Goal: Information Seeking & Learning: Find specific fact

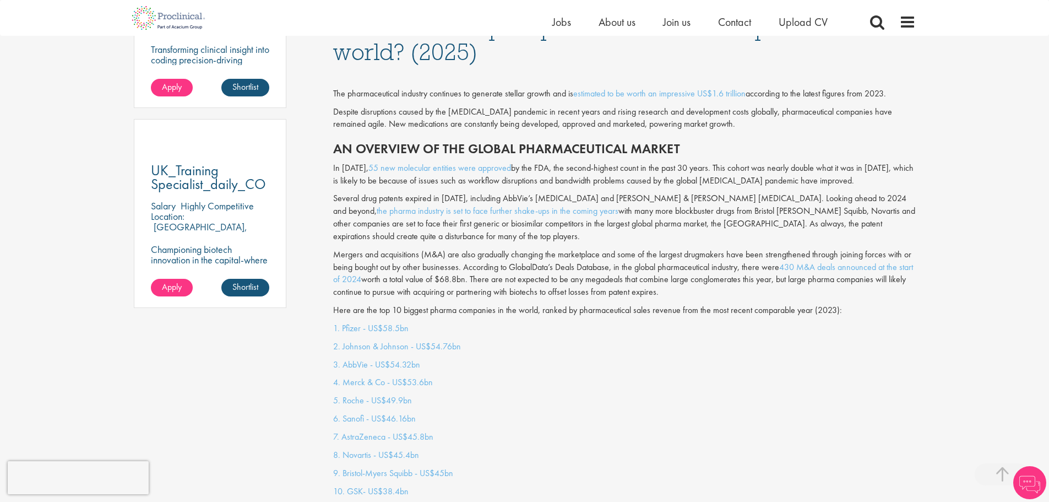
scroll to position [881, 0]
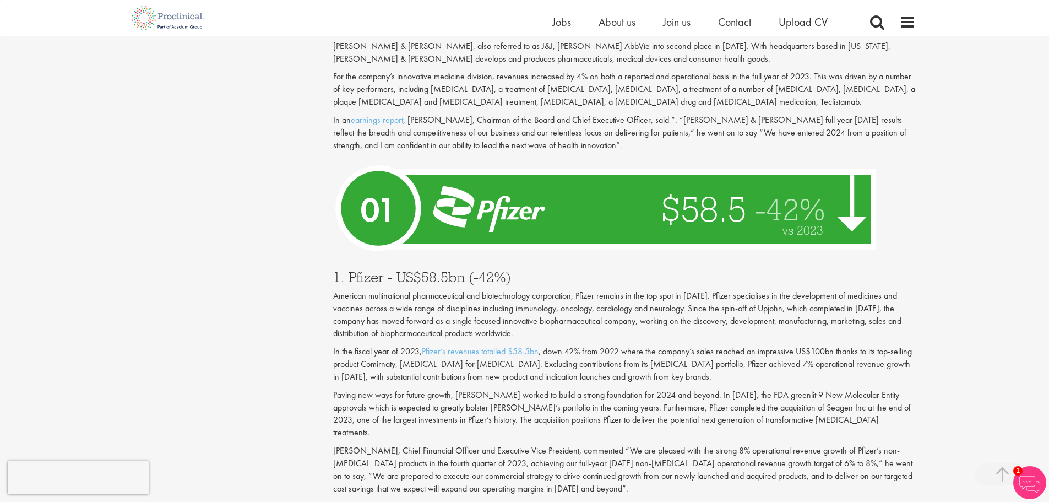
scroll to position [3763, 0]
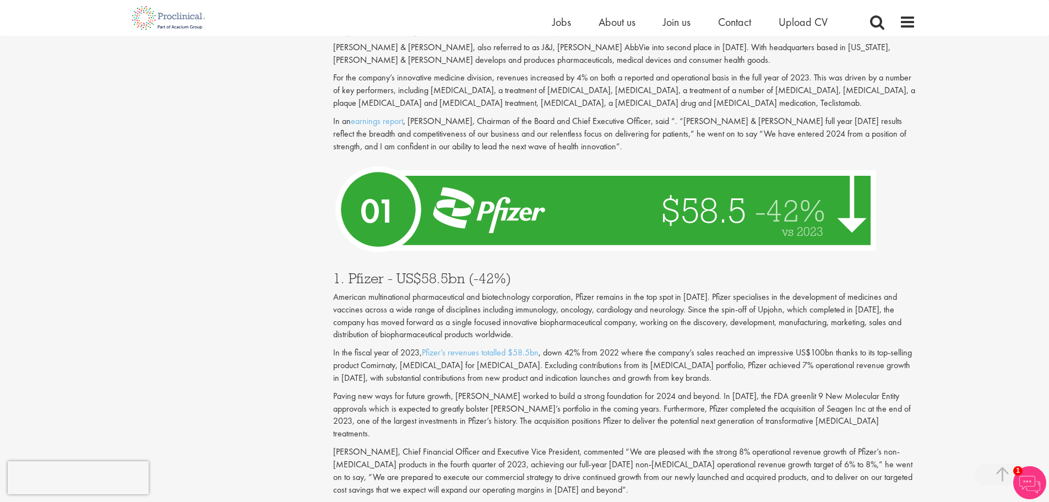
click at [366, 271] on h3 "1. Pfizer - US$58.5bn (-42%)" at bounding box center [624, 278] width 583 height 14
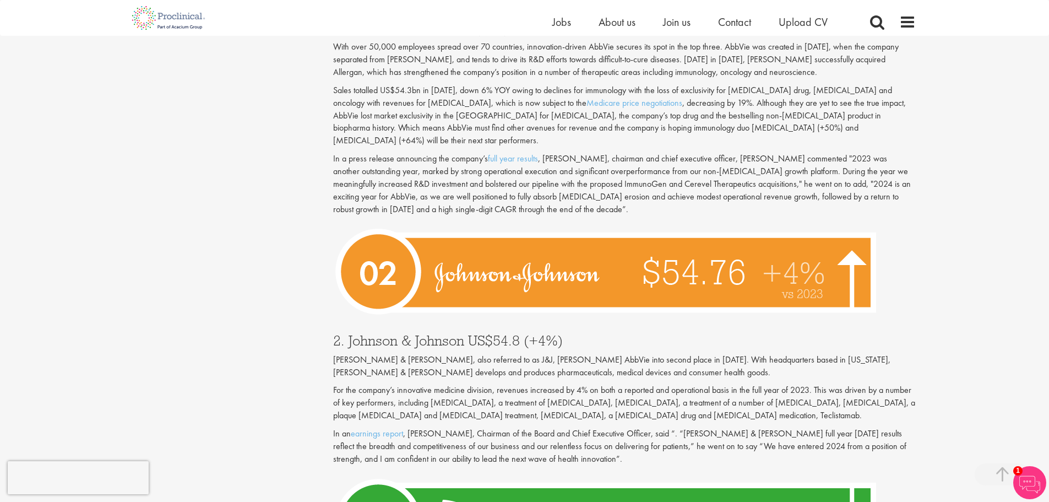
scroll to position [3377, 0]
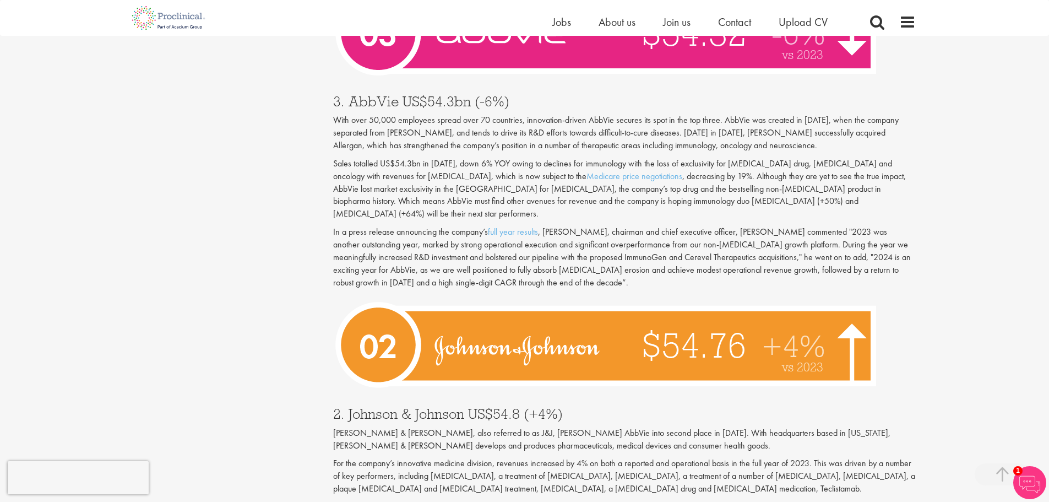
click at [371, 406] on h3 "2. Johnson & Johnson US$54.8 (+4%)" at bounding box center [624, 413] width 583 height 14
drag, startPoint x: 371, startPoint y: 364, endPoint x: 442, endPoint y: 360, distance: 71.2
click at [442, 406] on h3 "2. Johnson & Johnson US$54.8 (+4%)" at bounding box center [624, 413] width 583 height 14
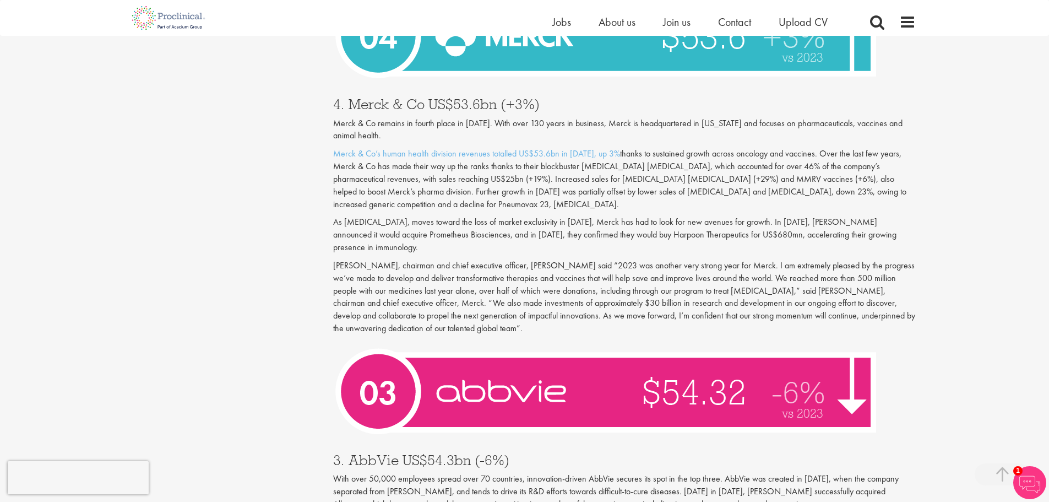
scroll to position [2992, 0]
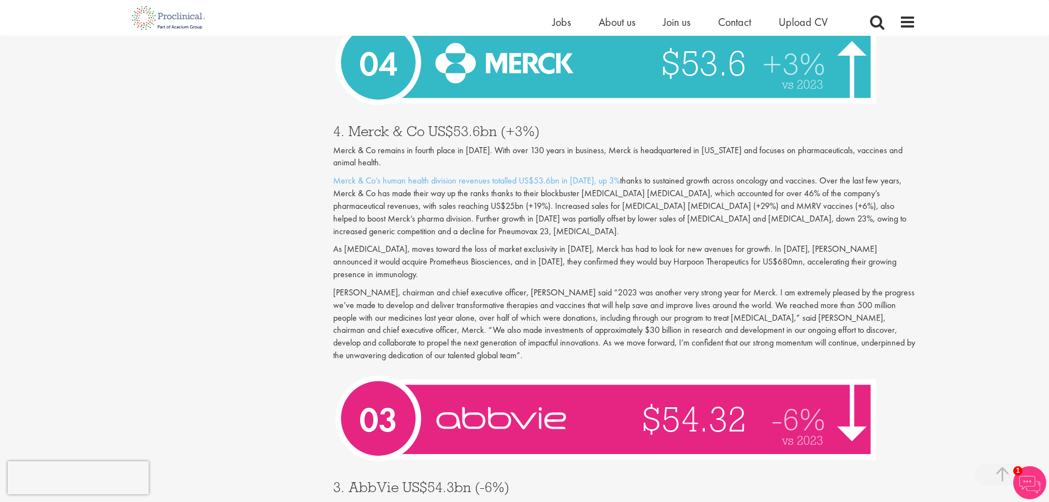
click at [349, 480] on h3 "3. AbbVie US$54.3bn (-6%)" at bounding box center [624, 487] width 583 height 14
drag, startPoint x: 349, startPoint y: 449, endPoint x: 361, endPoint y: 451, distance: 12.3
click at [361, 480] on h3 "3. AbbVie US$54.3bn (-6%)" at bounding box center [624, 487] width 583 height 14
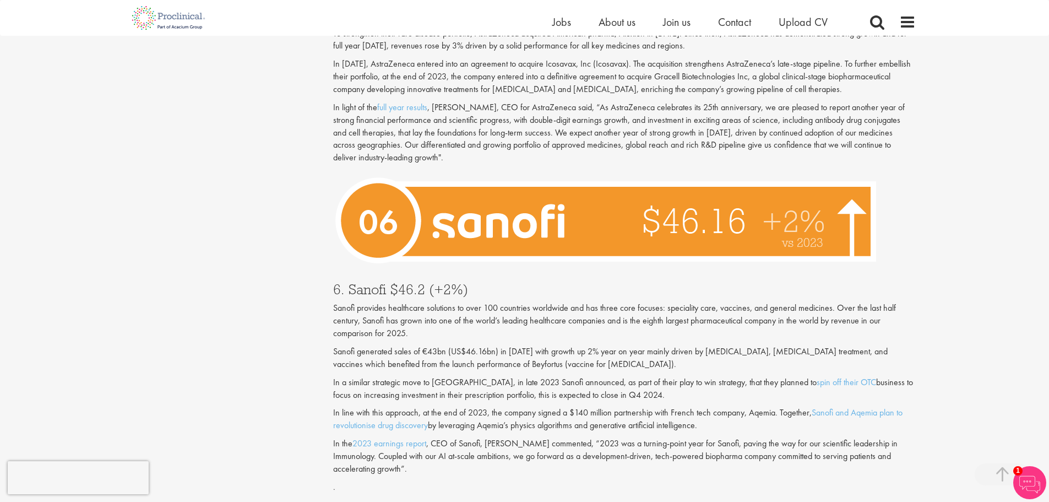
scroll to position [2386, 0]
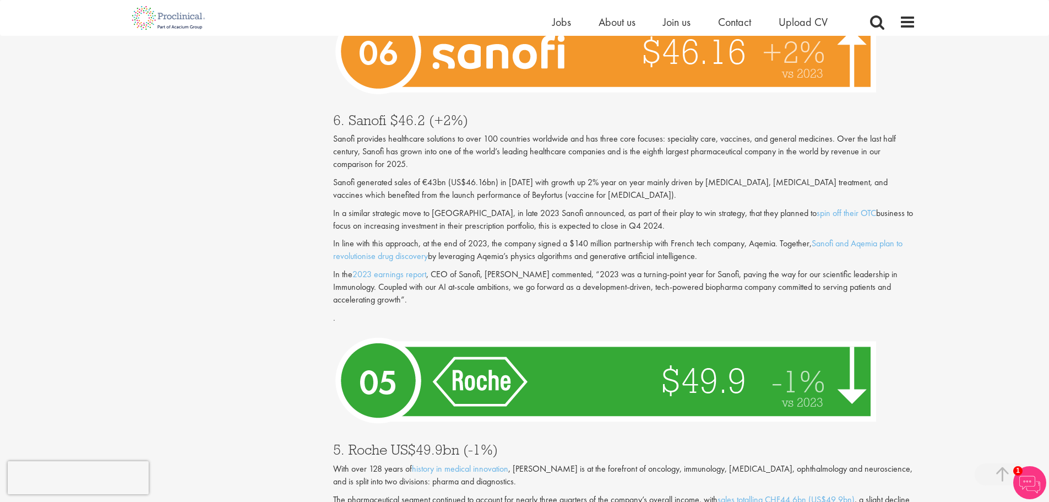
click at [366, 442] on h3 "5. Roche US$49.9bn (-1%)" at bounding box center [624, 449] width 583 height 14
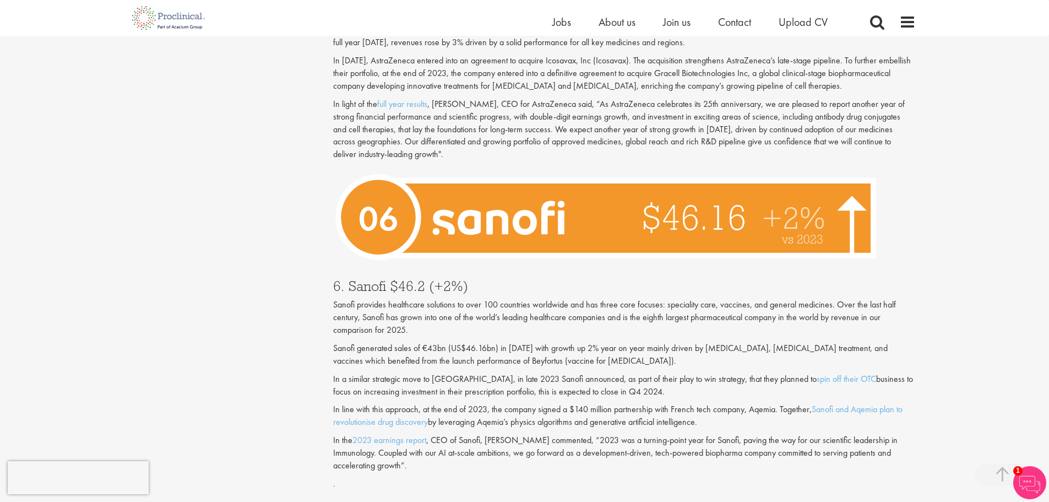
scroll to position [2166, 0]
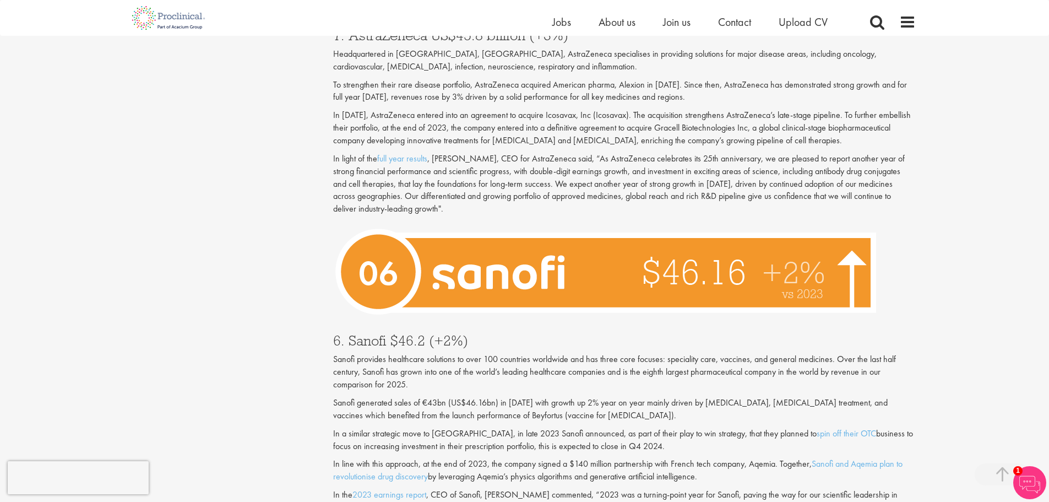
click at [373, 333] on h3 "6. Sanofi $46.2 (+2%)" at bounding box center [624, 340] width 583 height 14
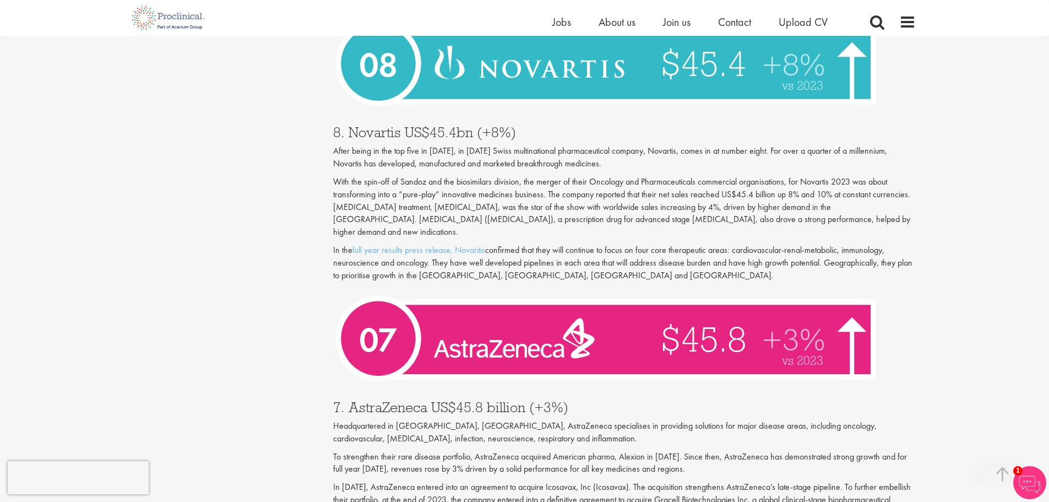
scroll to position [1781, 0]
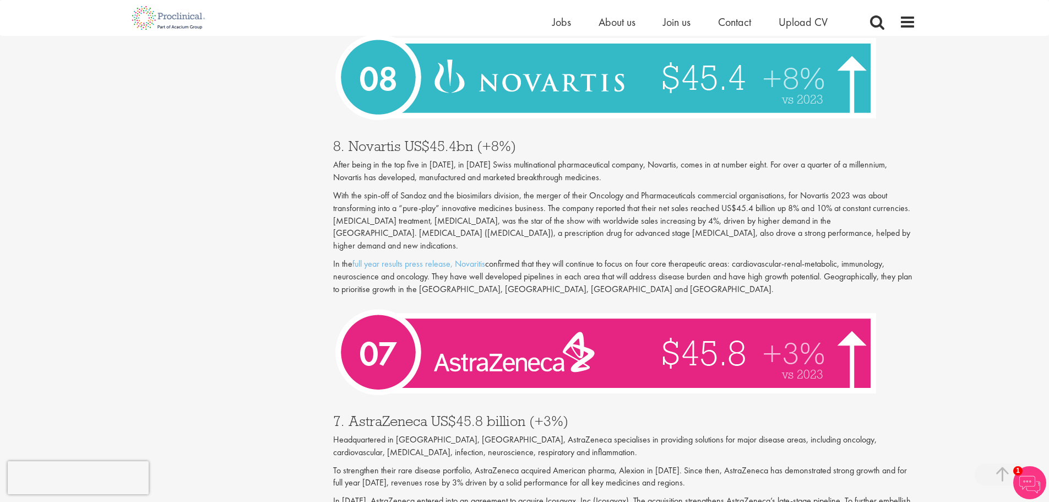
click at [358, 413] on h3 "7. AstraZeneca US$45.8 billion (+3%)" at bounding box center [624, 420] width 583 height 14
drag, startPoint x: 358, startPoint y: 395, endPoint x: 387, endPoint y: 394, distance: 28.7
click at [387, 413] on h3 "7. AstraZeneca US$45.8 billion (+3%)" at bounding box center [624, 420] width 583 height 14
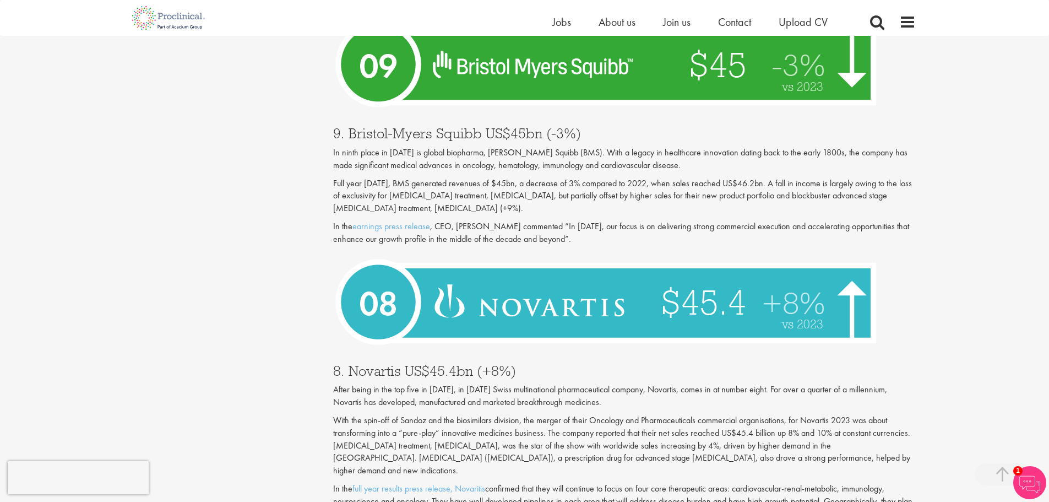
scroll to position [1505, 0]
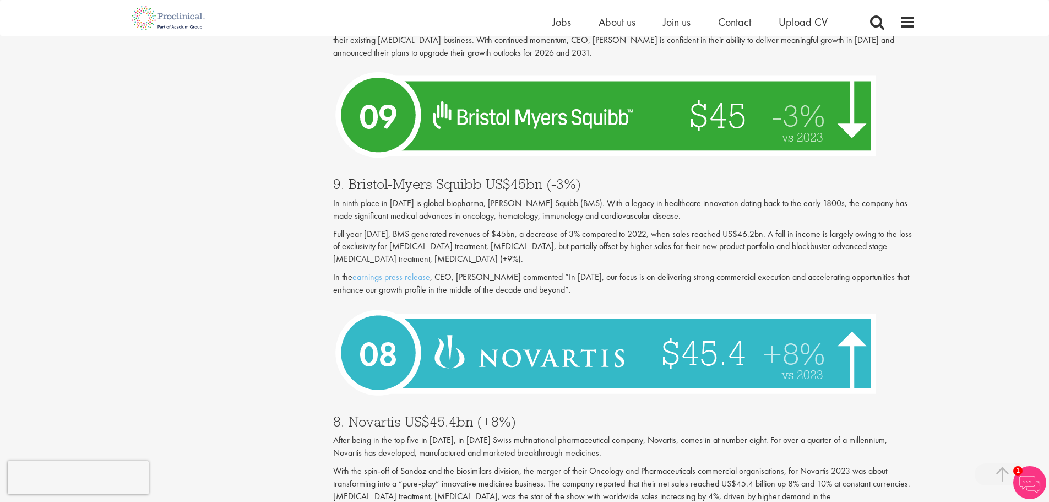
click at [367, 414] on h3 "8. Novartis US$45.4bn (+8%)" at bounding box center [624, 421] width 583 height 14
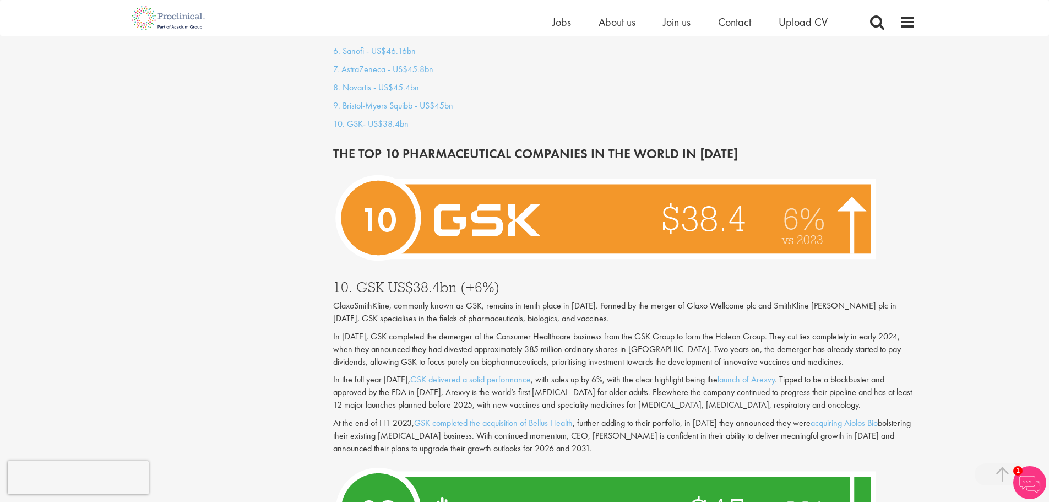
scroll to position [1065, 0]
